Goal: Task Accomplishment & Management: Use online tool/utility

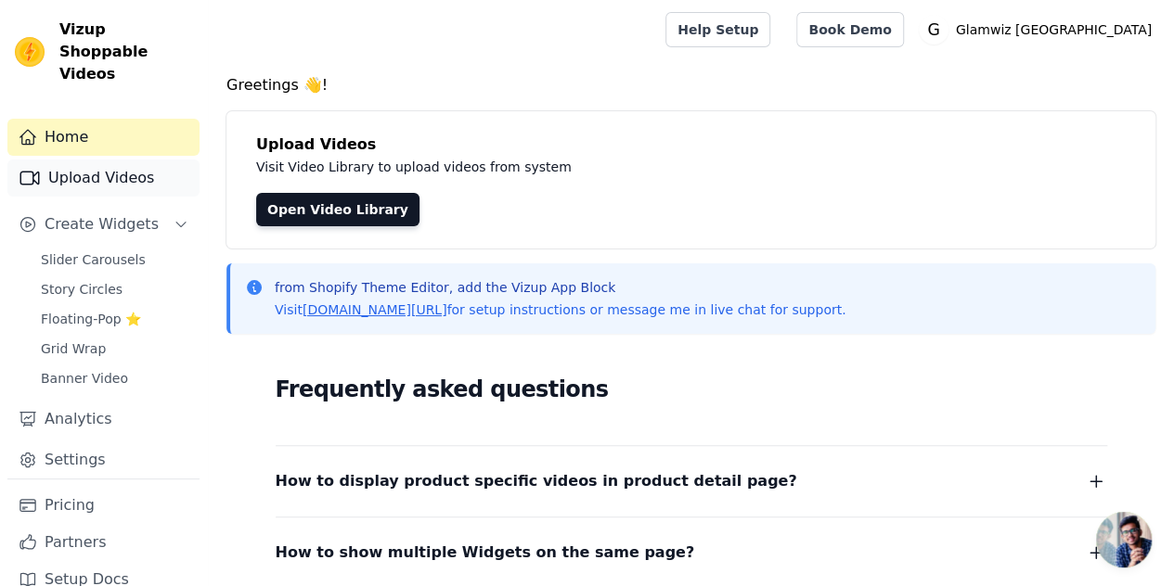
click at [158, 160] on link "Upload Videos" at bounding box center [103, 178] width 192 height 37
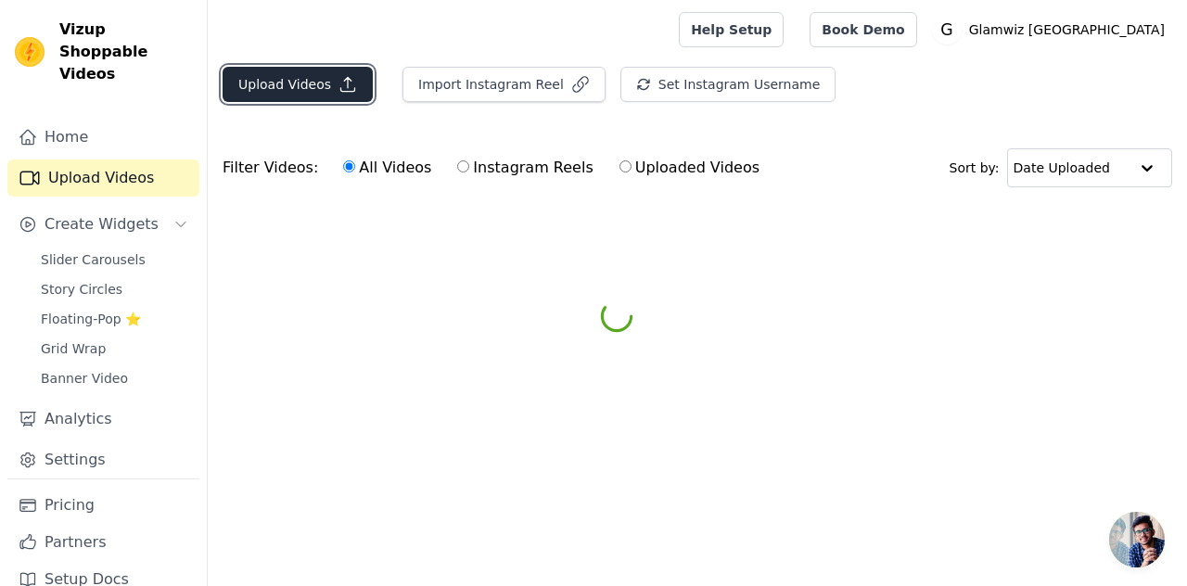
click at [295, 71] on button "Upload Videos" at bounding box center [298, 84] width 150 height 35
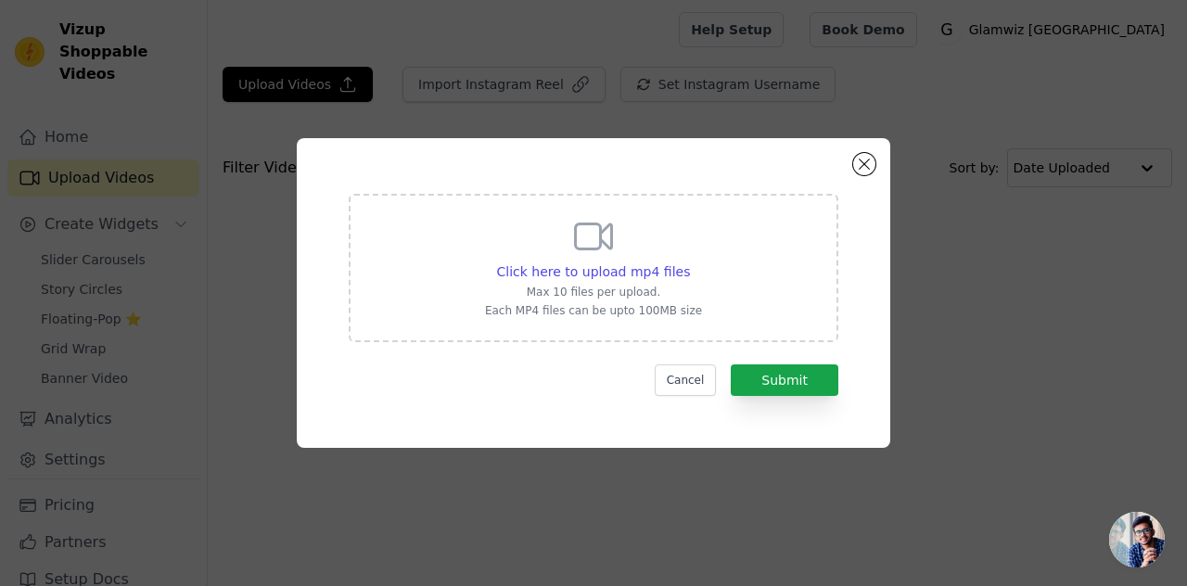
click at [657, 287] on p "Max 10 files per upload." at bounding box center [593, 292] width 217 height 15
click at [689, 263] on input "Click here to upload mp4 files Max 10 files per upload. Each MP4 files can be u…" at bounding box center [689, 262] width 1 height 1
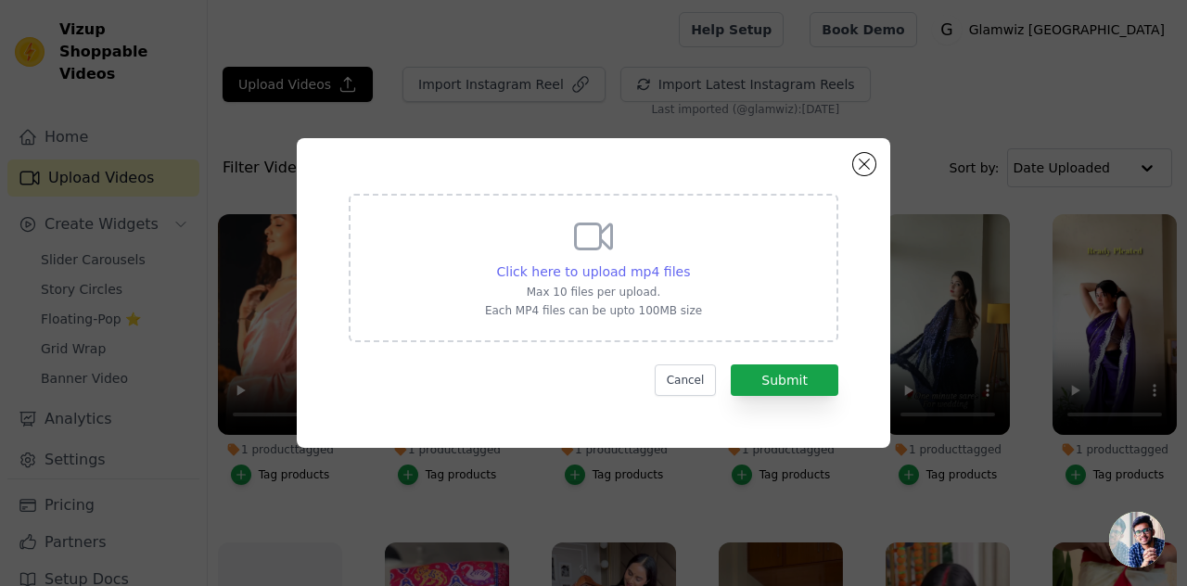
click at [516, 264] on span "Click here to upload mp4 files" at bounding box center [594, 271] width 194 height 15
click at [689, 263] on input "Click here to upload mp4 files Max 10 files per upload. Each MP4 files can be u…" at bounding box center [689, 262] width 1 height 1
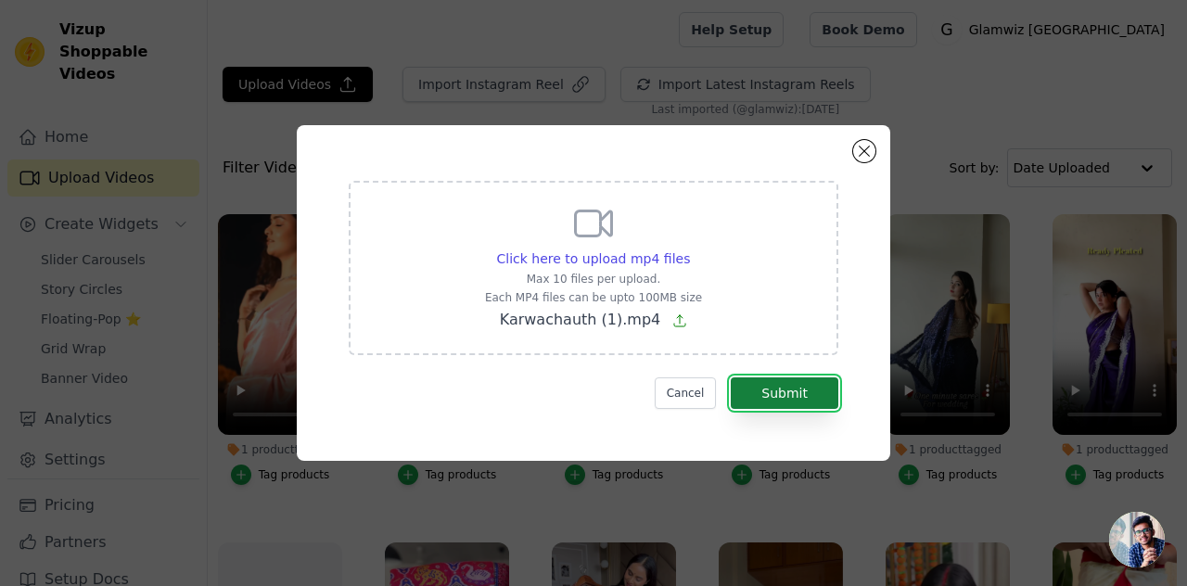
click at [789, 380] on button "Submit" at bounding box center [785, 394] width 108 height 32
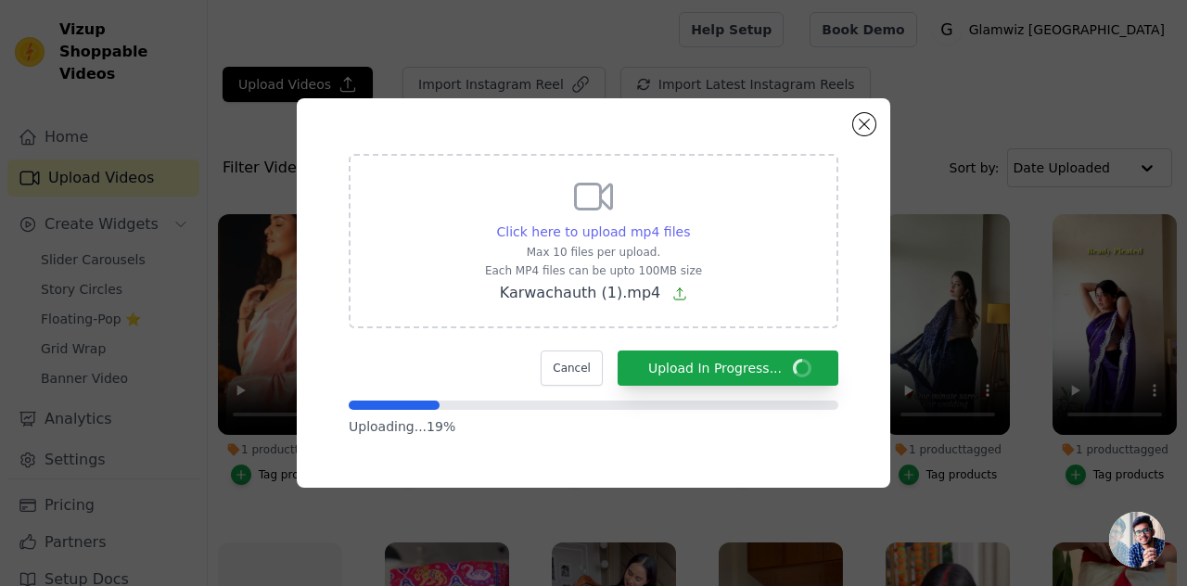
click at [649, 238] on span "Click here to upload mp4 files" at bounding box center [594, 231] width 194 height 15
click at [689, 223] on input "Click here to upload mp4 files Max 10 files per upload. Each MP4 files can be u…" at bounding box center [689, 222] width 1 height 1
click at [495, 177] on div "Click here to upload mp4 files Max 10 files per upload. Each MP4 files can be u…" at bounding box center [594, 241] width 490 height 174
click at [689, 222] on input "Click here to upload mp4 files Max 10 files per upload. Each MP4 files can be u…" at bounding box center [689, 222] width 1 height 1
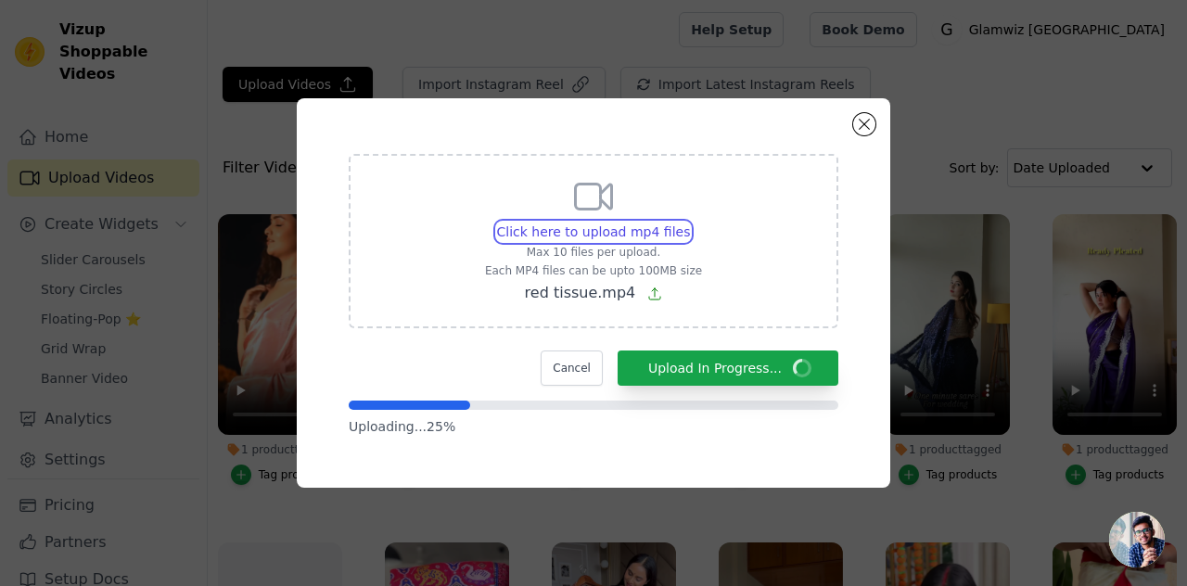
type input "C:\fakepath\Copy of red tissue.mp4"
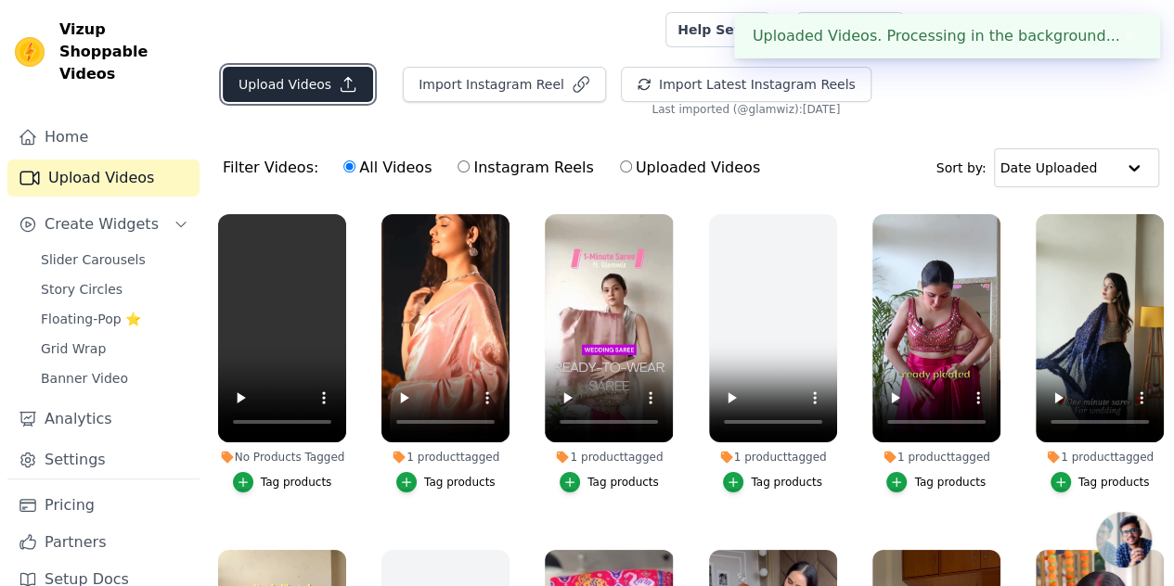
click at [298, 71] on button "Upload Videos" at bounding box center [298, 84] width 150 height 35
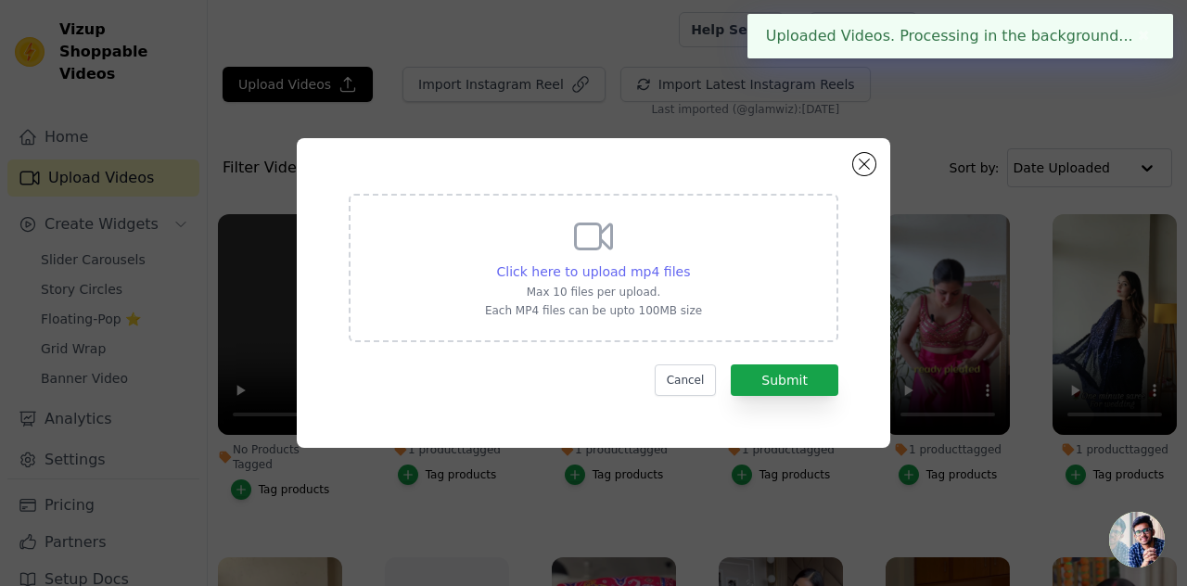
click at [559, 277] on span "Click here to upload mp4 files" at bounding box center [594, 271] width 194 height 15
click at [689, 263] on input "Click here to upload mp4 files Max 10 files per upload. Each MP4 files can be u…" at bounding box center [689, 262] width 1 height 1
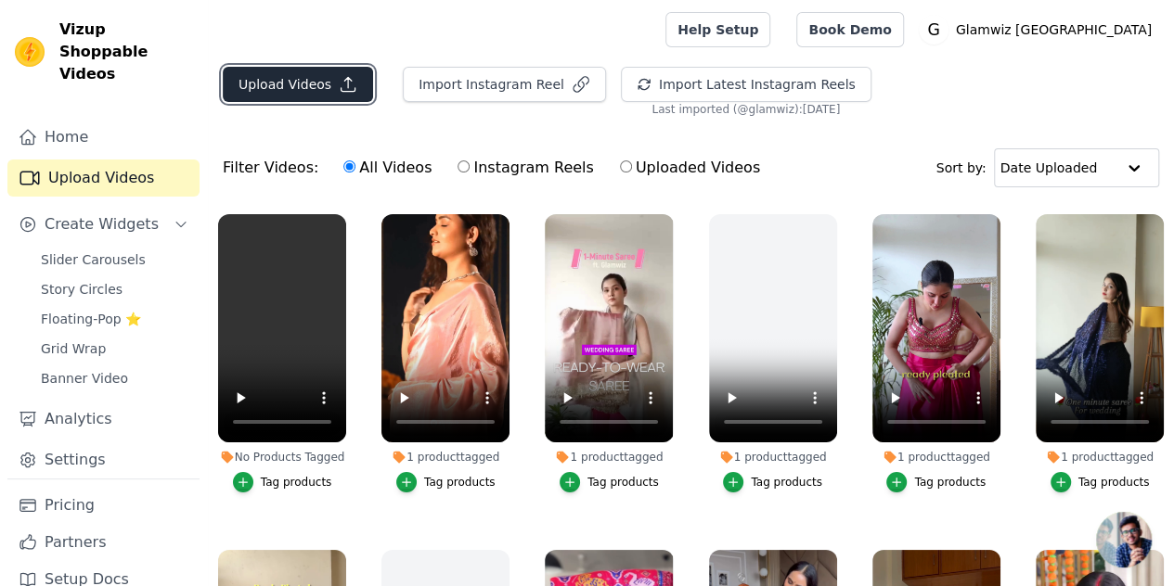
click at [279, 91] on button "Upload Videos" at bounding box center [298, 84] width 150 height 35
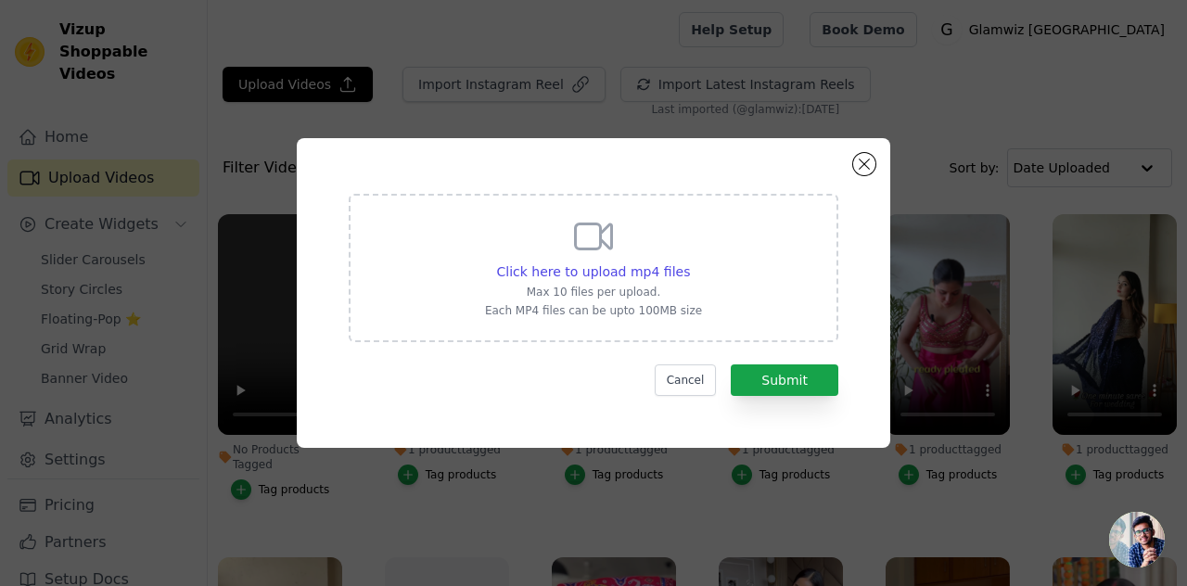
click at [459, 241] on div "Click here to upload mp4 files Max 10 files per upload. Each MP4 files can be u…" at bounding box center [594, 268] width 490 height 148
click at [689, 262] on input "Click here to upload mp4 files Max 10 files per upload. Each MP4 files can be u…" at bounding box center [689, 262] width 1 height 1
type input "C:\fakepath\Copy of red tissue.mp4"
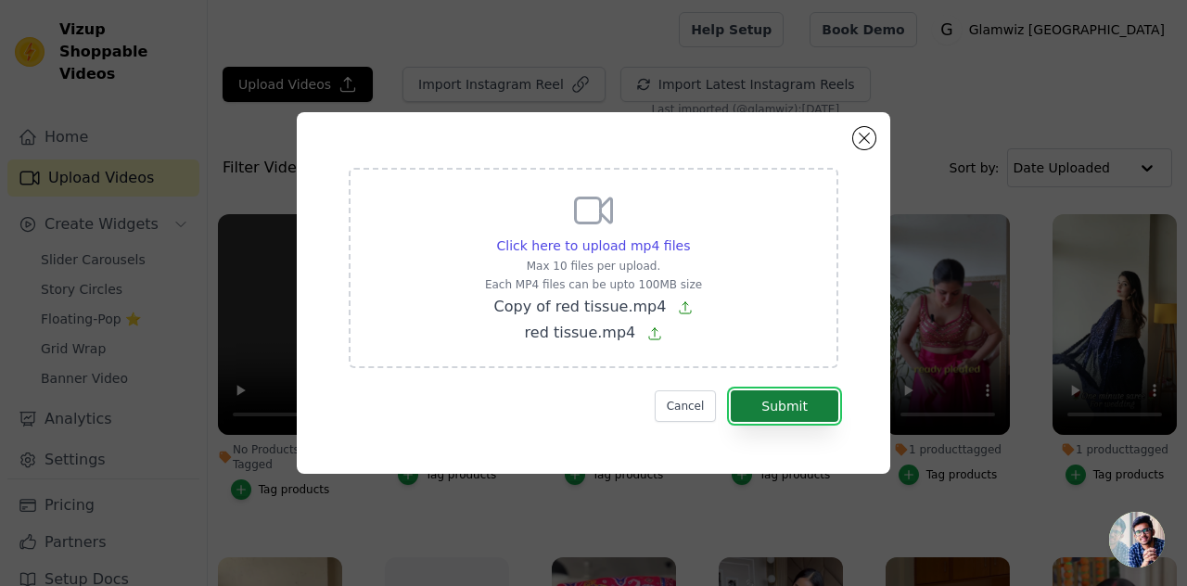
click at [811, 403] on button "Submit" at bounding box center [785, 407] width 108 height 32
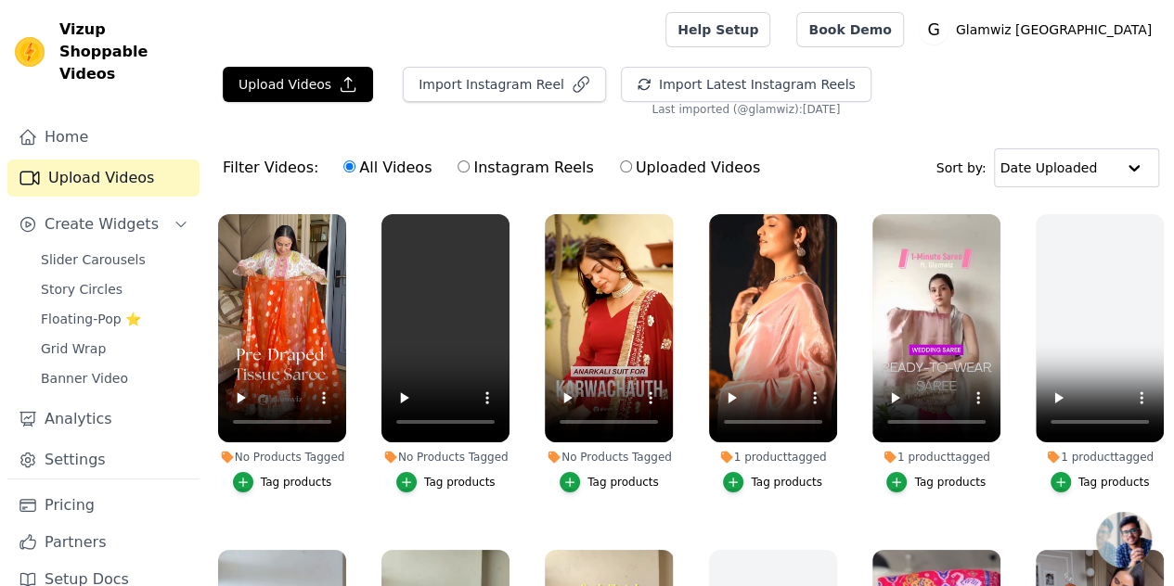
click at [265, 475] on div "Tag products" at bounding box center [296, 482] width 71 height 15
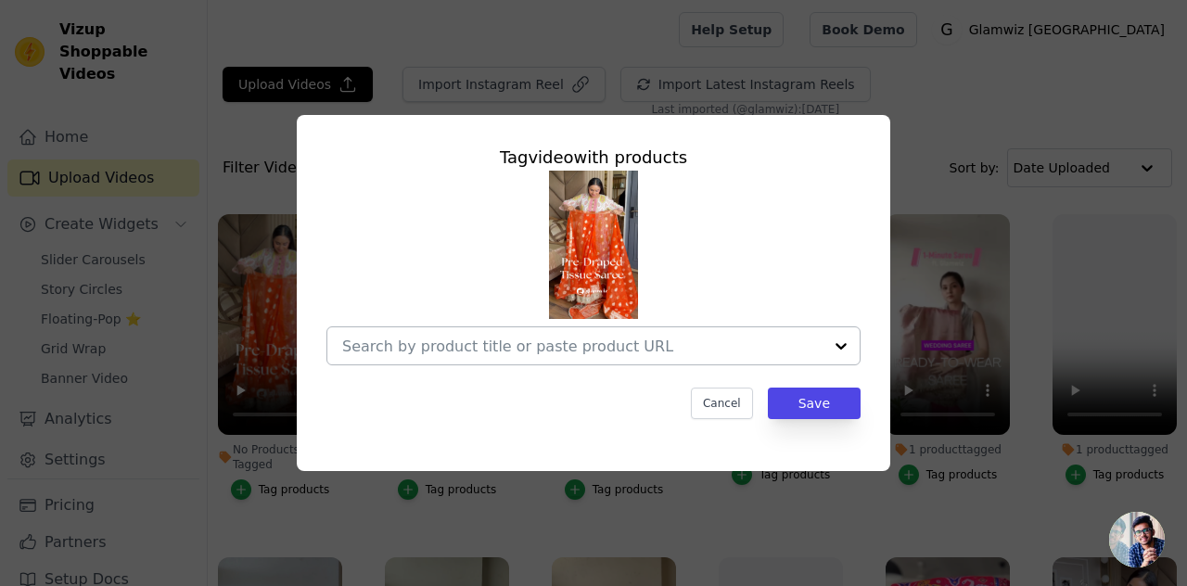
click at [466, 333] on div at bounding box center [582, 345] width 481 height 37
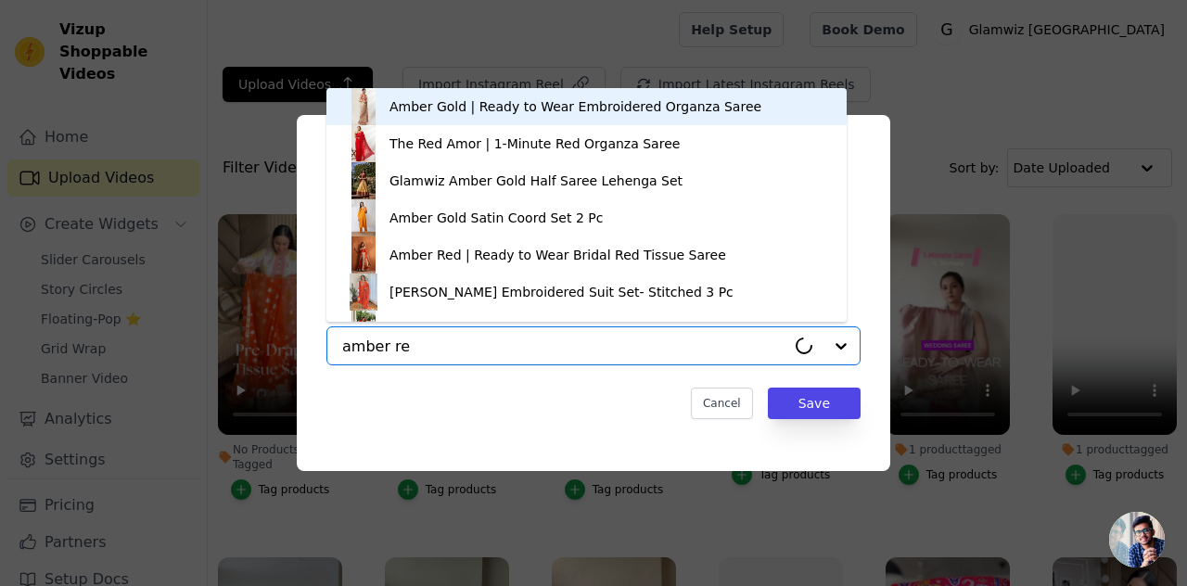
type input "amber red"
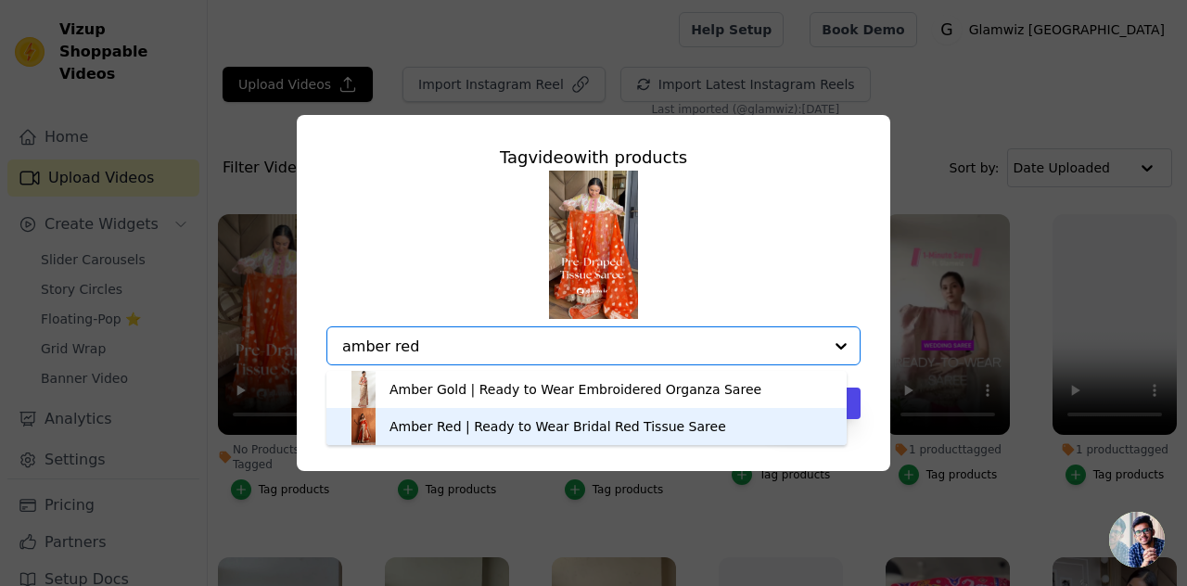
click at [438, 443] on div "Amber Red | Ready to Wear Bridal Red Tissue Saree" at bounding box center [586, 426] width 483 height 37
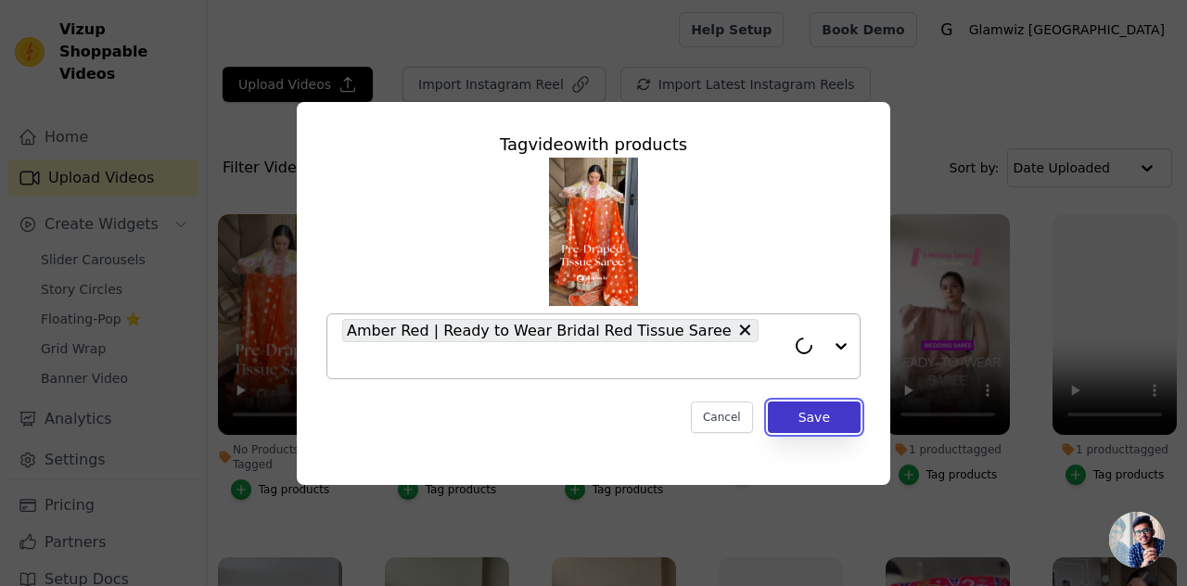
click at [809, 403] on button "Save" at bounding box center [814, 418] width 93 height 32
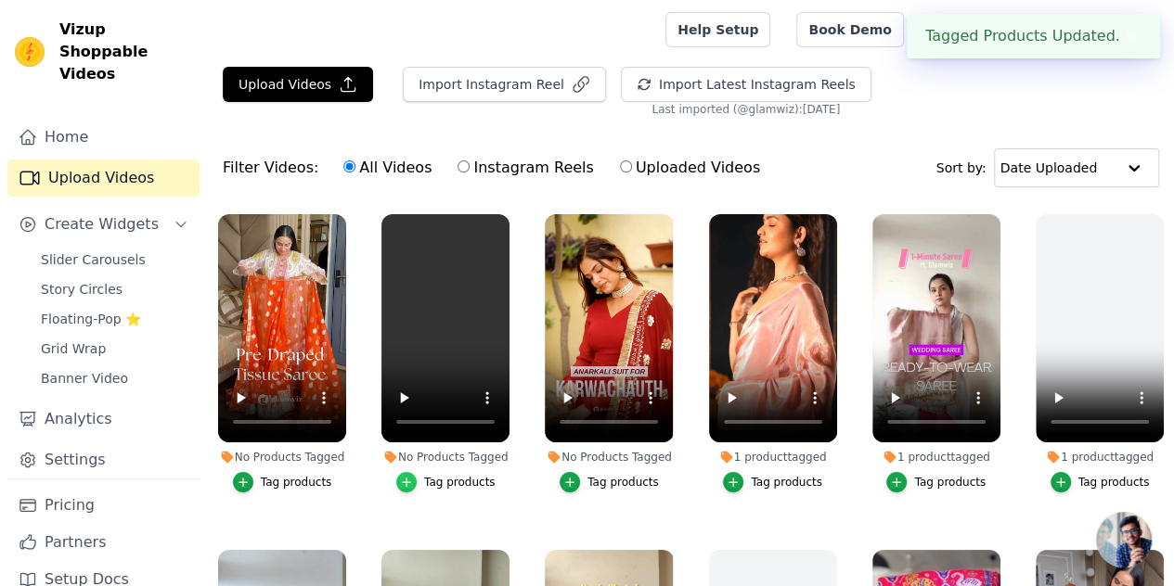
click at [403, 472] on div "button" at bounding box center [406, 482] width 20 height 20
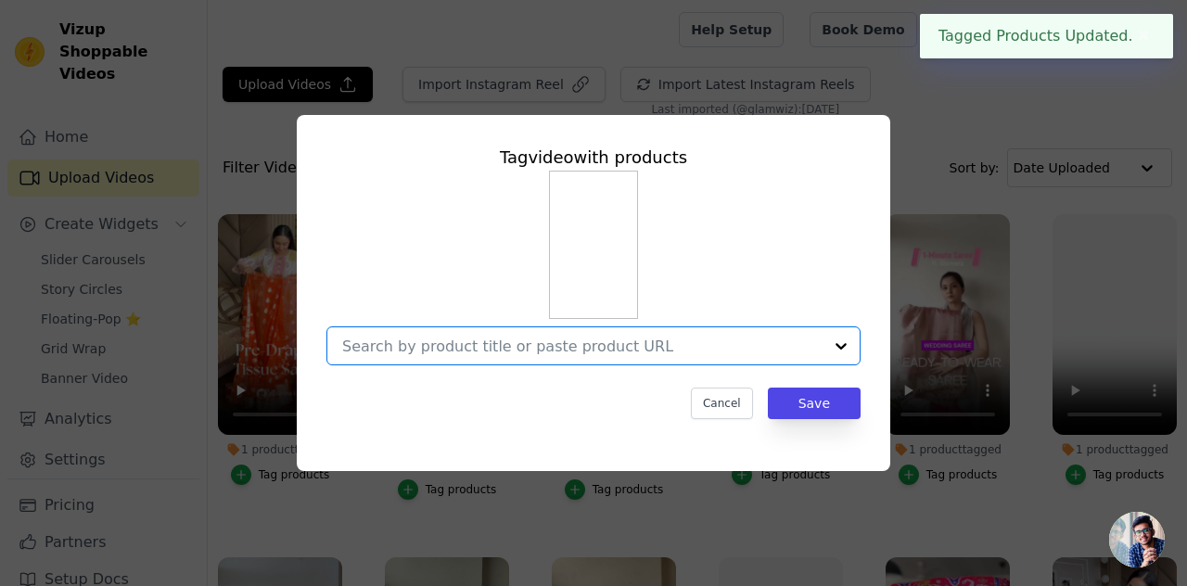
click at [506, 340] on input "No Products Tagged Tag video with products Option undefined, selected. Select i…" at bounding box center [582, 347] width 481 height 18
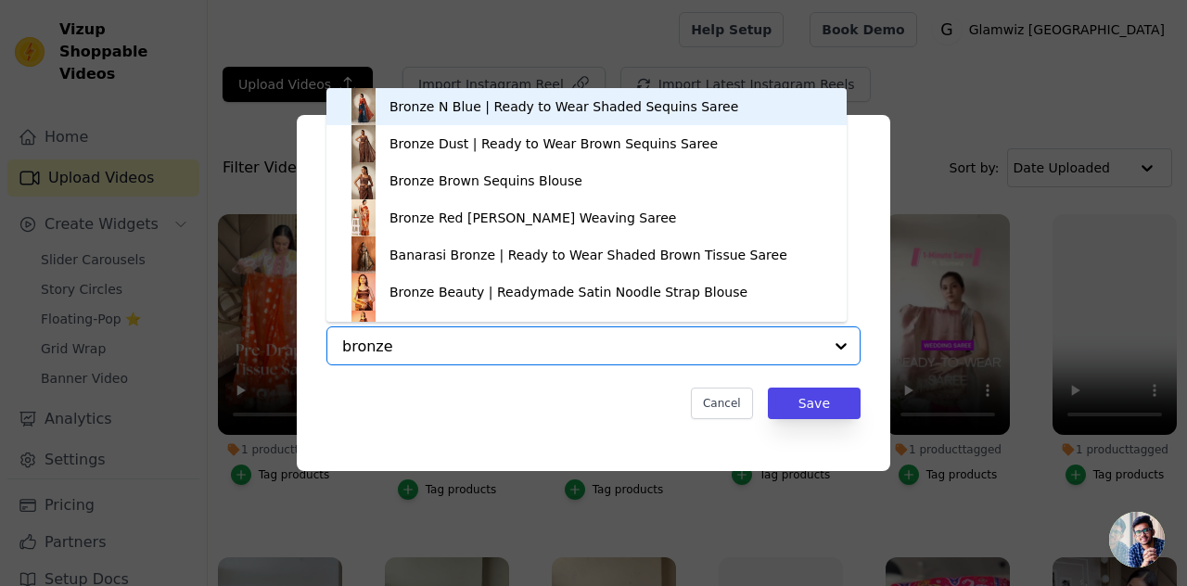
type input "bronze t"
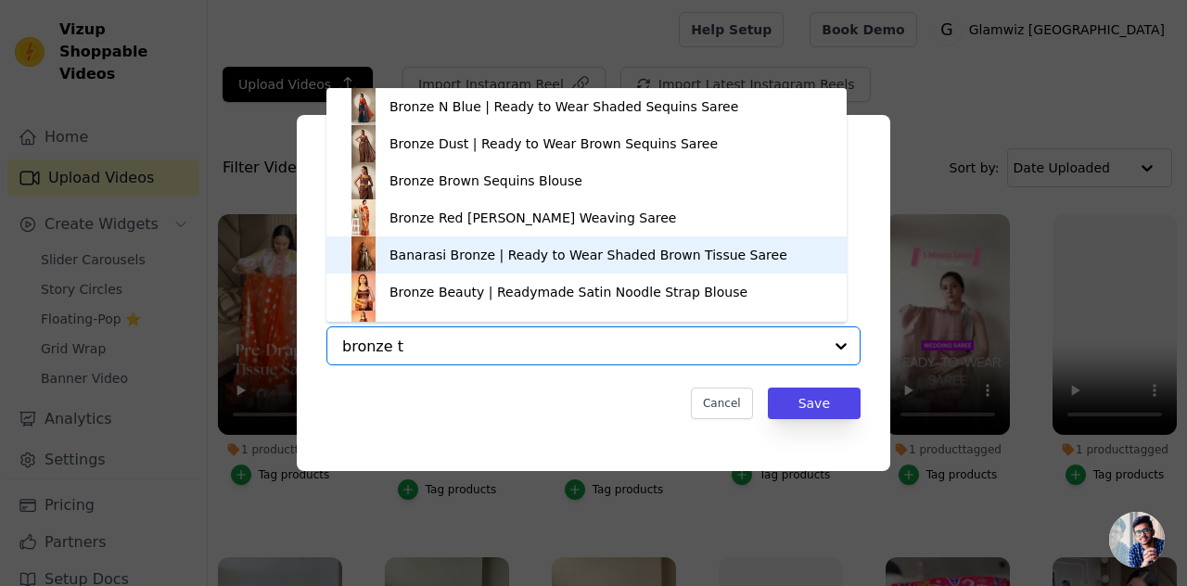
click at [490, 263] on div "Banarasi Bronze | Ready to Wear Shaded Brown Tissue Saree" at bounding box center [589, 255] width 398 height 19
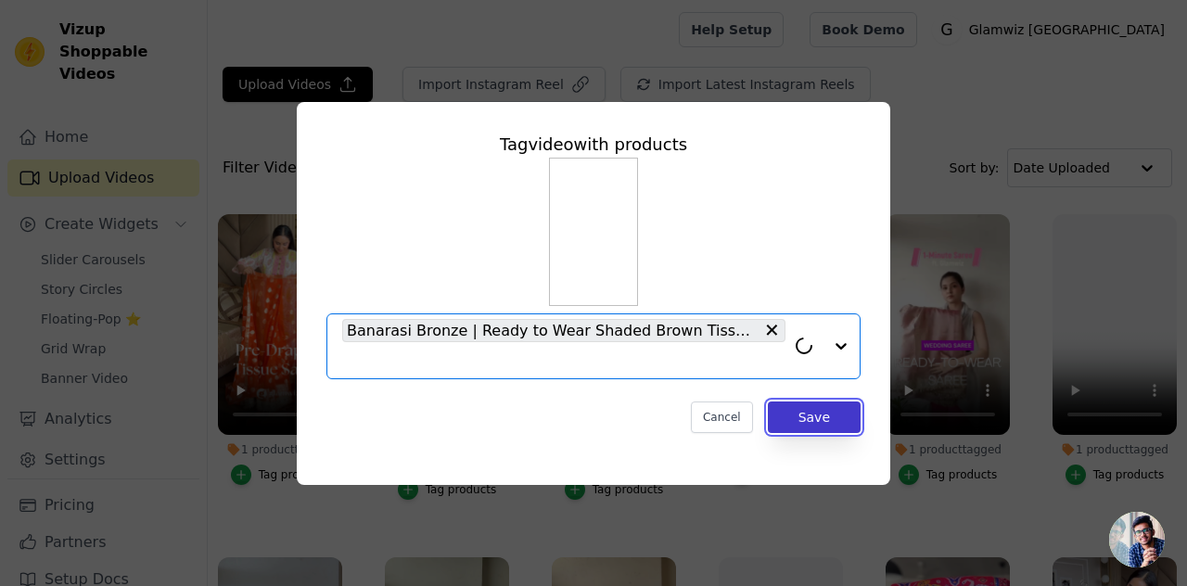
click at [782, 407] on button "Save" at bounding box center [814, 418] width 93 height 32
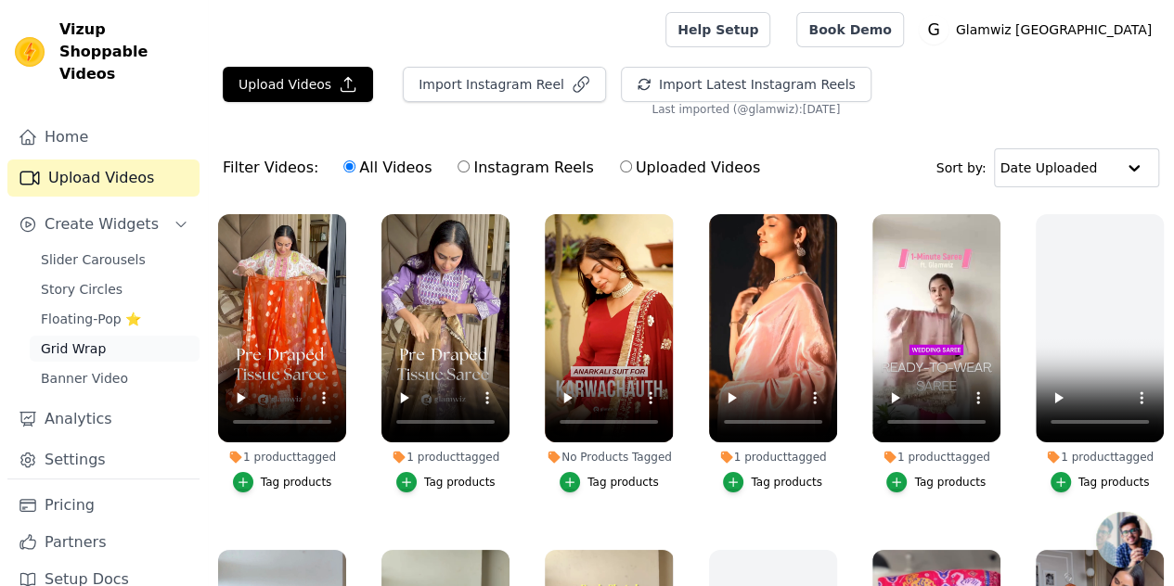
click at [65, 340] on span "Grid Wrap" at bounding box center [73, 349] width 65 height 19
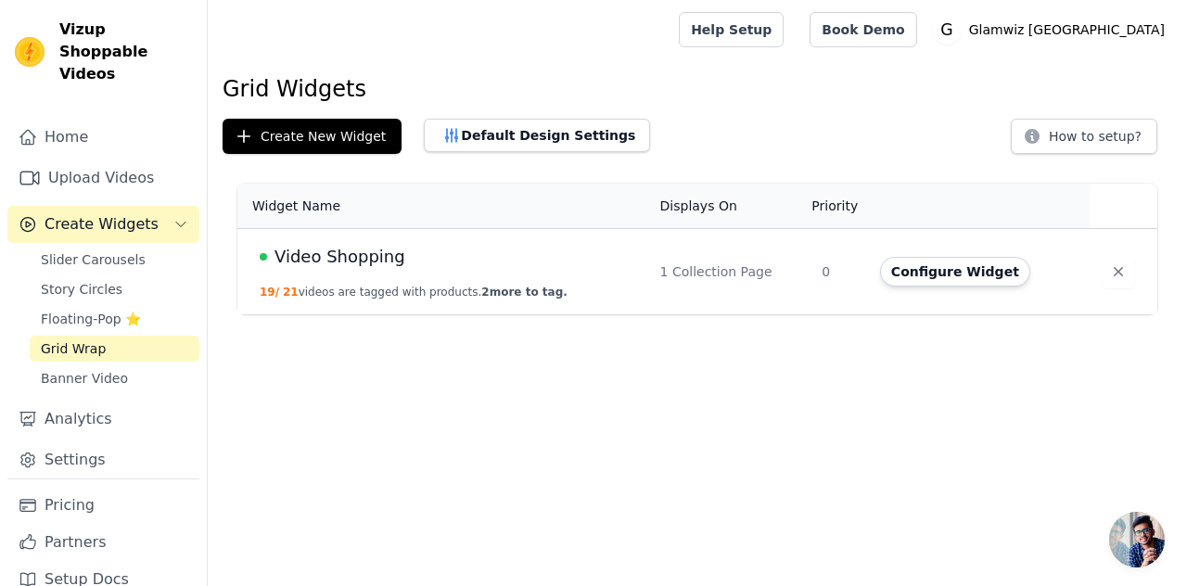
click at [475, 259] on div "Video Shopping" at bounding box center [449, 257] width 378 height 26
click at [925, 264] on button "Configure Widget" at bounding box center [955, 272] width 150 height 30
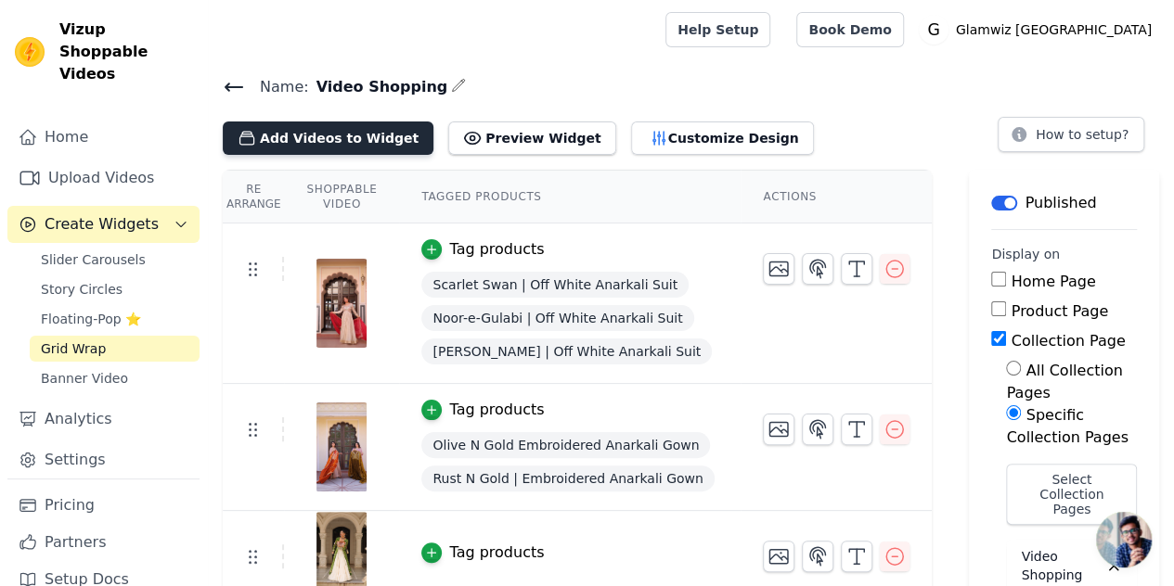
click at [372, 135] on button "Add Videos to Widget" at bounding box center [328, 138] width 211 height 33
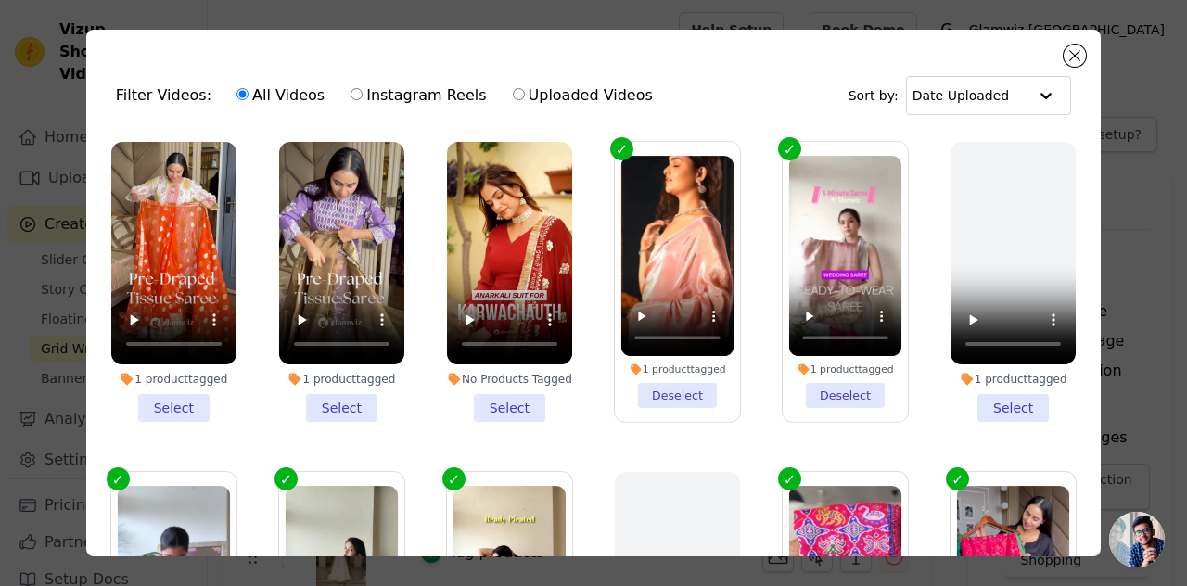
click at [188, 398] on li "1 product tagged Select" at bounding box center [173, 282] width 125 height 280
click at [0, 0] on input "1 product tagged Select" at bounding box center [0, 0] width 0 height 0
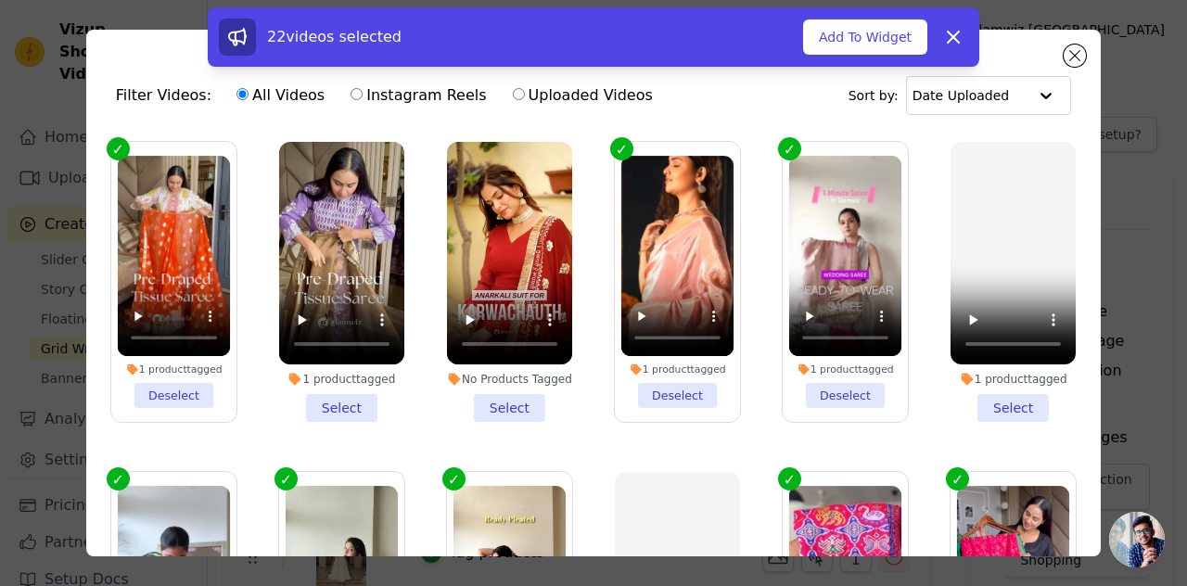
click at [304, 407] on li "1 product tagged Select" at bounding box center [341, 282] width 125 height 280
click at [0, 0] on input "1 product tagged Select" at bounding box center [0, 0] width 0 height 0
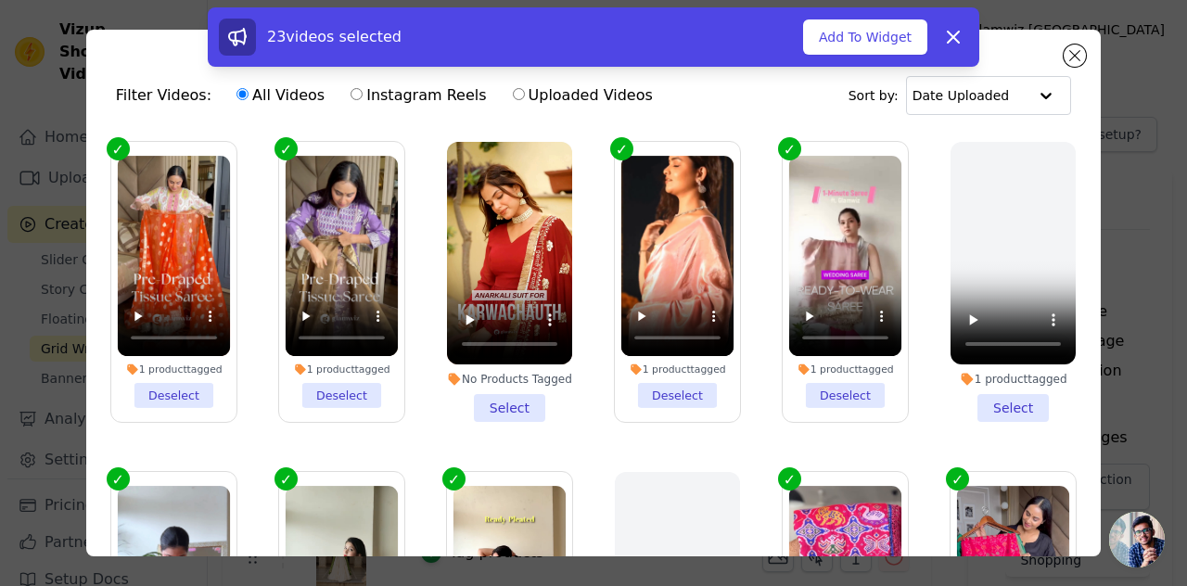
click at [872, 18] on div "23 videos selected Add To Widget Dismiss" at bounding box center [594, 36] width 772 height 59
click at [868, 28] on button "Add To Widget" at bounding box center [865, 36] width 124 height 35
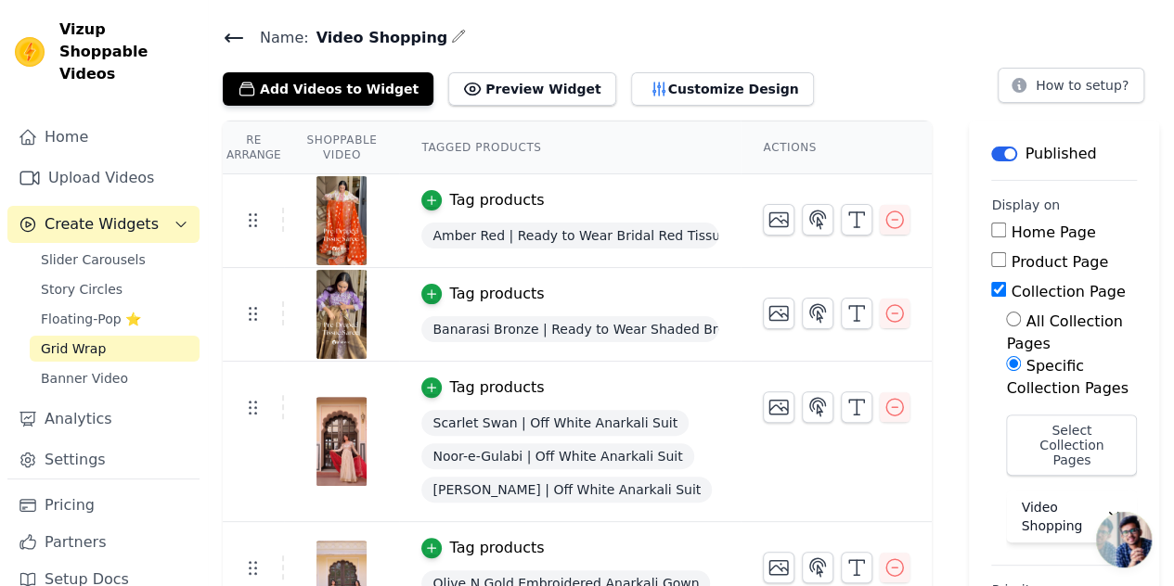
scroll to position [74, 0]
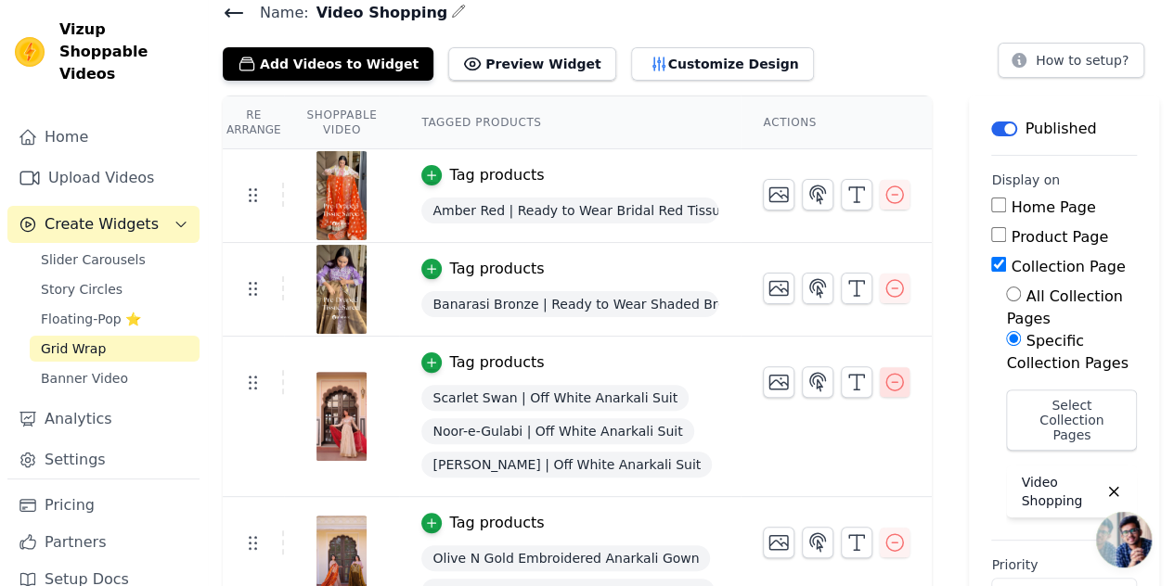
click at [886, 378] on icon "button" at bounding box center [894, 382] width 17 height 17
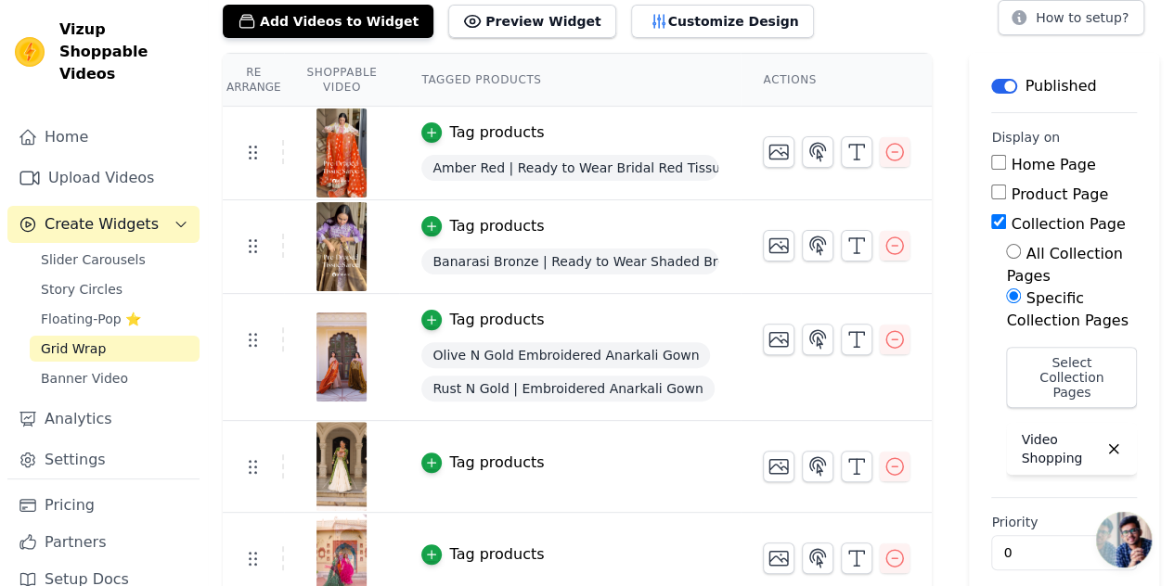
scroll to position [72, 0]
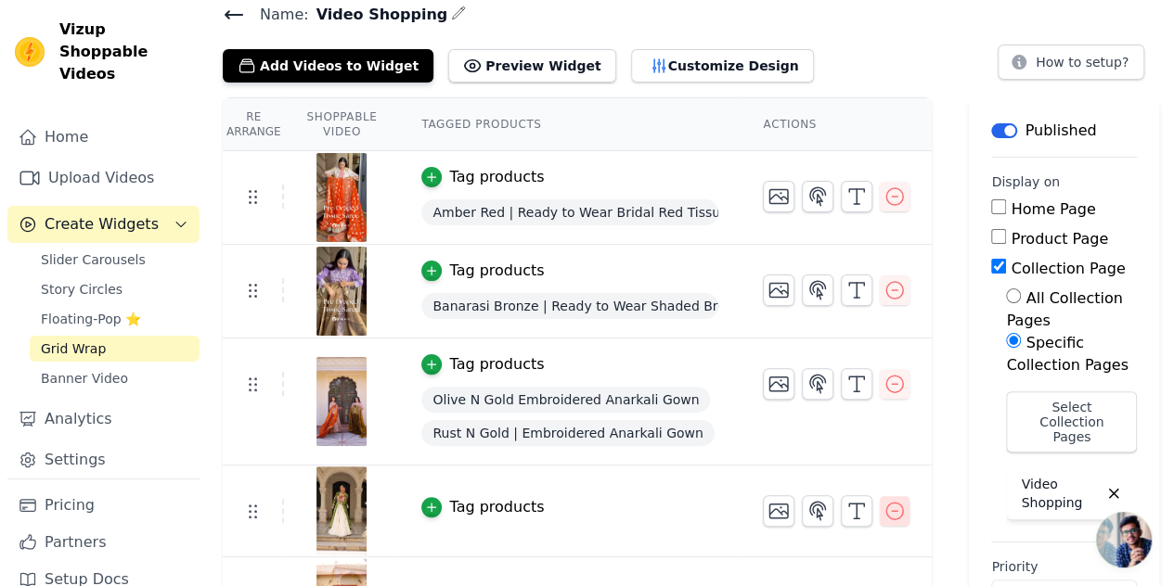
click at [886, 503] on icon "button" at bounding box center [894, 511] width 17 height 17
drag, startPoint x: 1170, startPoint y: 122, endPoint x: 1187, endPoint y: 123, distance: 16.8
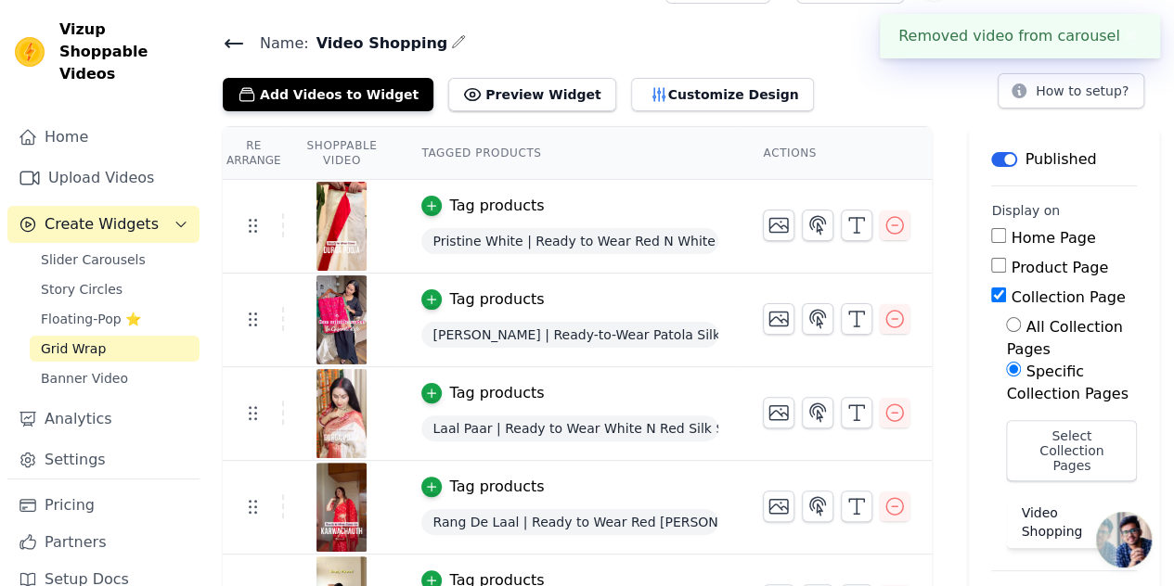
scroll to position [54, 0]
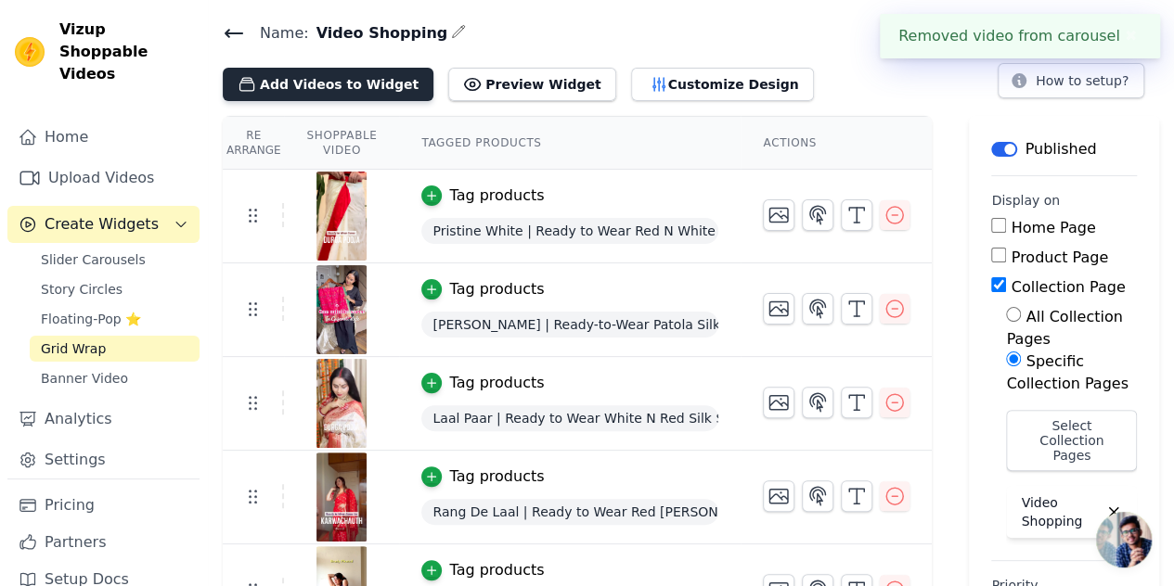
drag, startPoint x: 334, startPoint y: 52, endPoint x: 334, endPoint y: 79, distance: 26.9
click at [334, 79] on div "Name: Video Shopping Add Videos to Widget Preview Widget Customize Design How t…" at bounding box center [691, 60] width 966 height 81
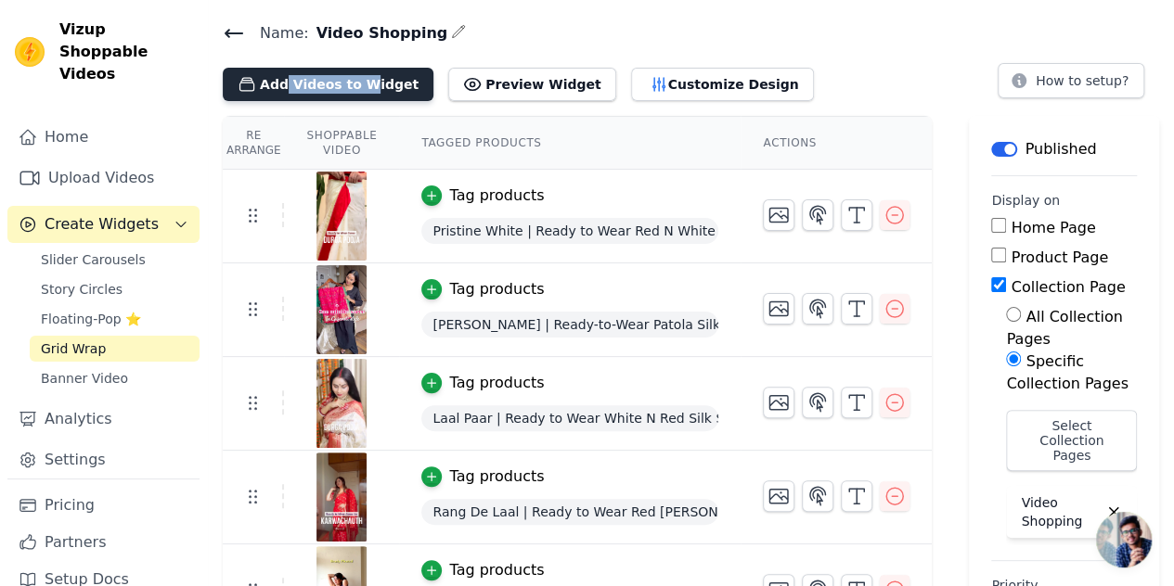
click at [334, 79] on button "Add Videos to Widget" at bounding box center [328, 84] width 211 height 33
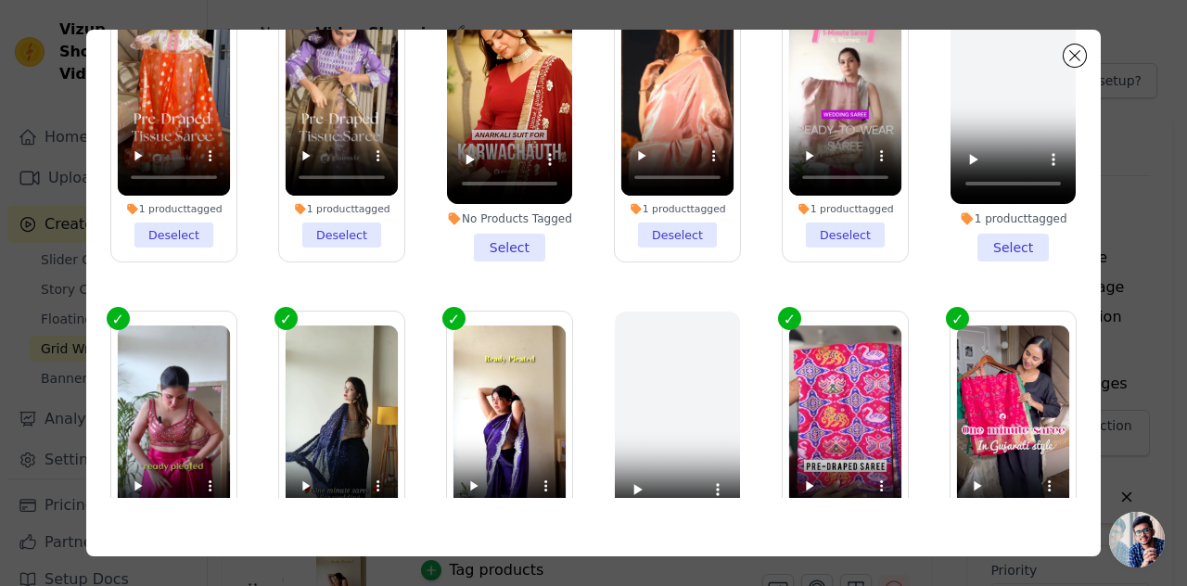
scroll to position [453, 0]
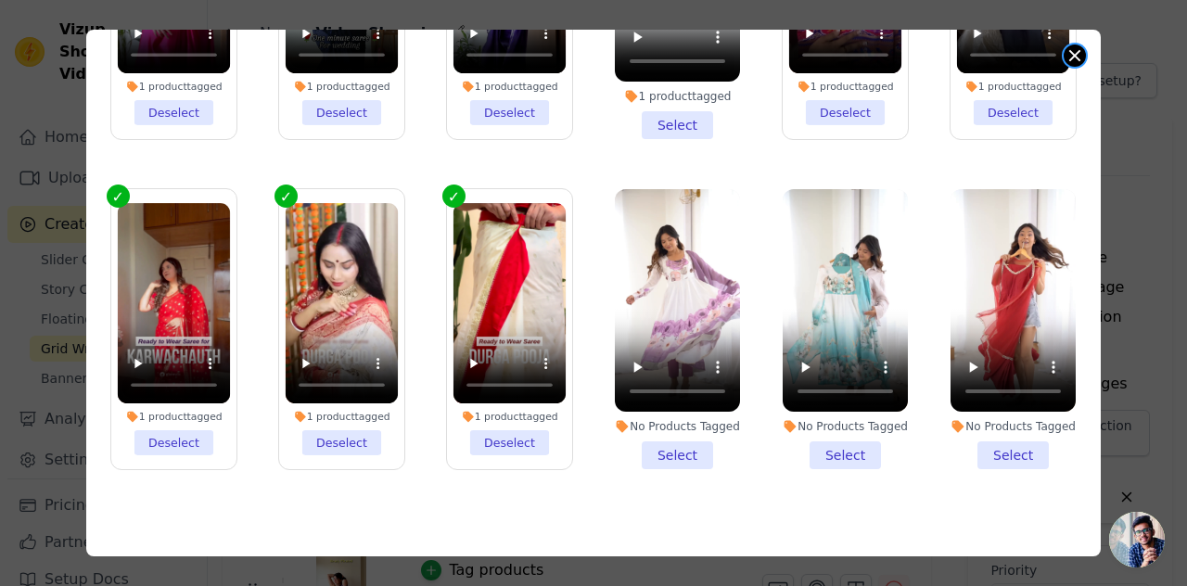
click at [1068, 59] on button "Close modal" at bounding box center [1075, 56] width 22 height 22
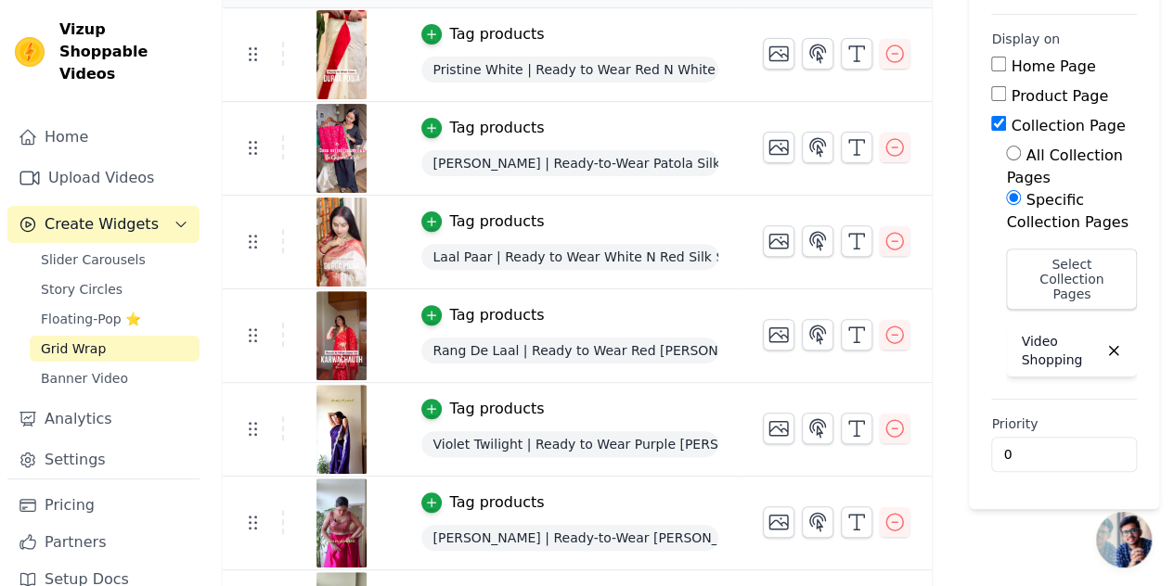
scroll to position [0, 0]
